Goal: Find specific page/section: Find specific page/section

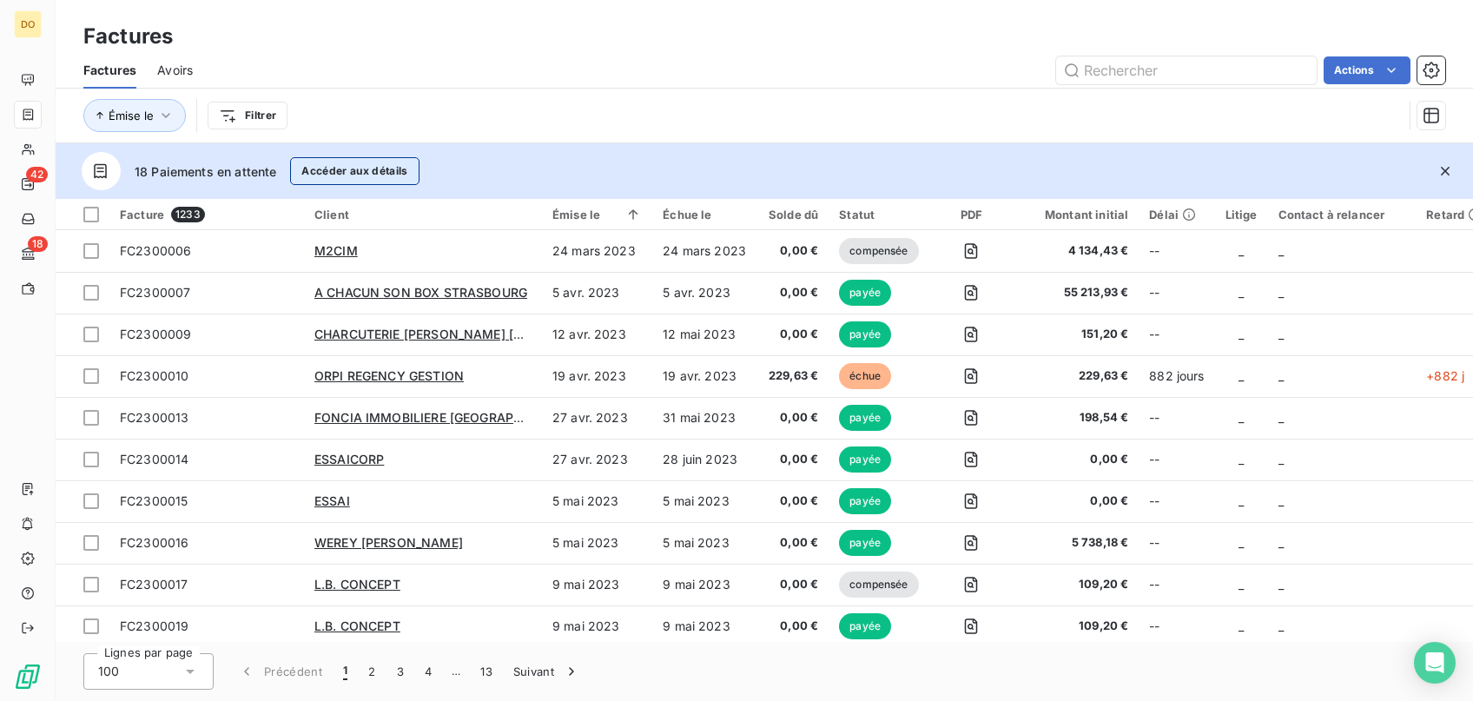
click at [349, 157] on button "Accéder aux détails" at bounding box center [354, 171] width 129 height 28
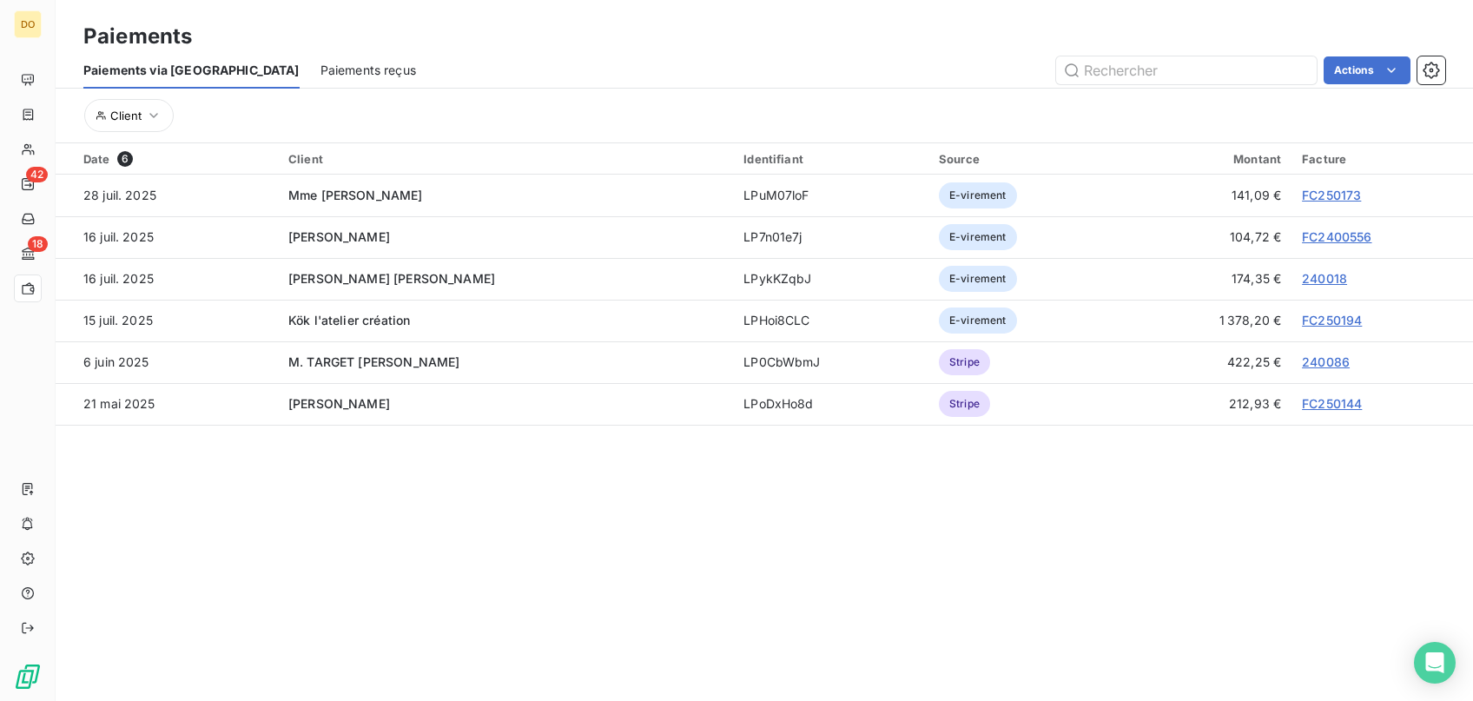
click at [320, 69] on span "Paiements reçus" at bounding box center [368, 70] width 96 height 17
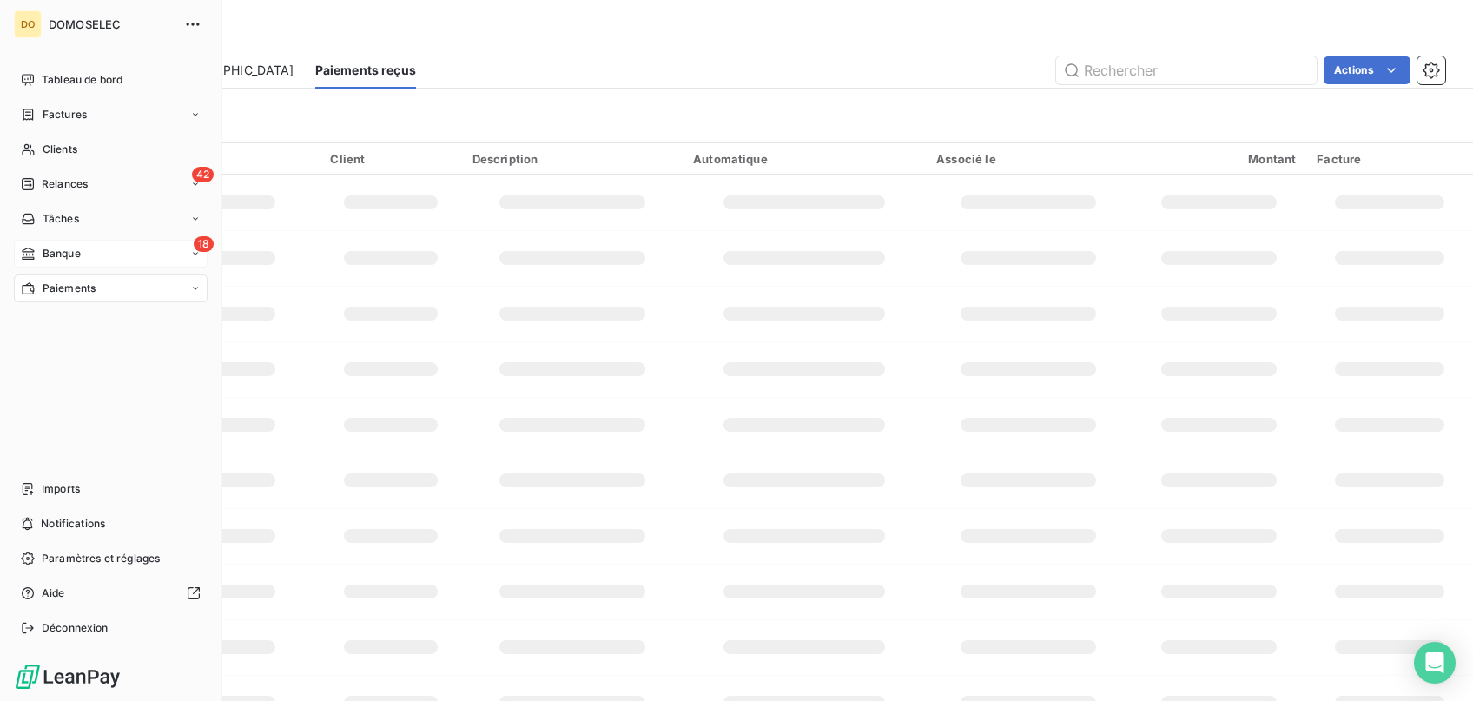
click at [71, 247] on span "Banque" at bounding box center [62, 254] width 38 height 16
